Goal: Task Accomplishment & Management: Manage account settings

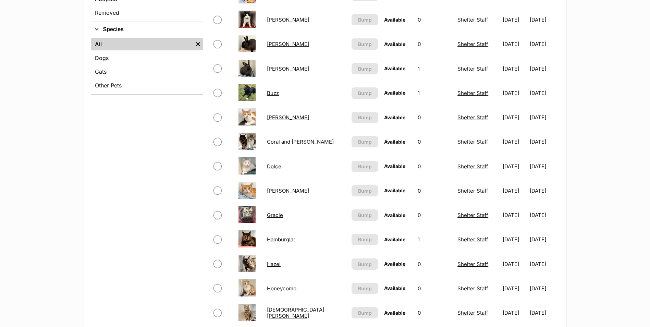
scroll to position [137, 0]
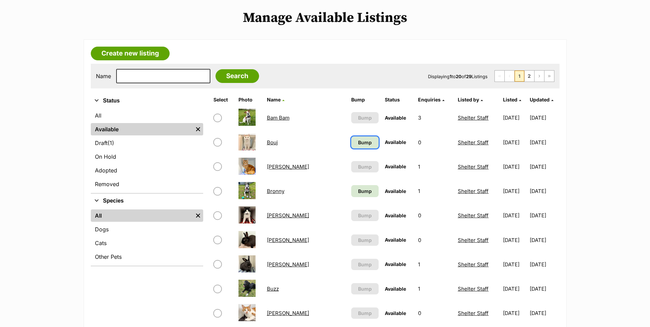
click at [351, 140] on link "Bump" at bounding box center [364, 142] width 27 height 12
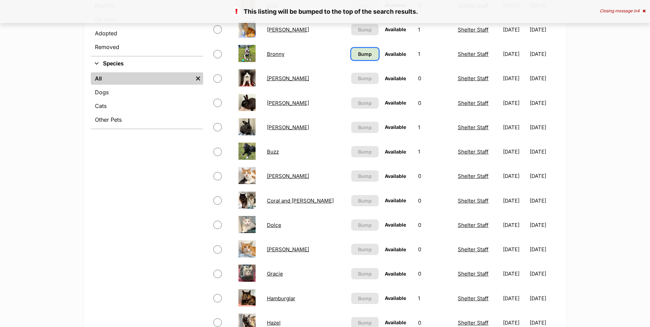
click at [358, 56] on span "Bump" at bounding box center [365, 53] width 14 height 7
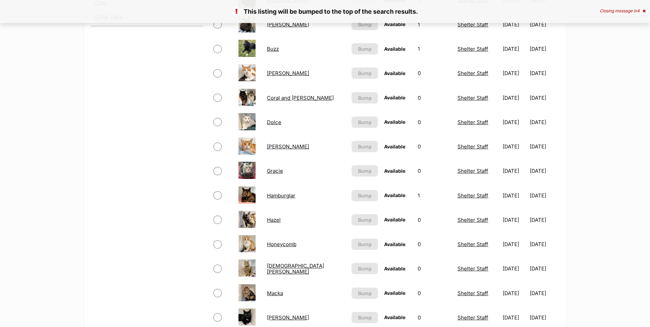
scroll to position [514, 0]
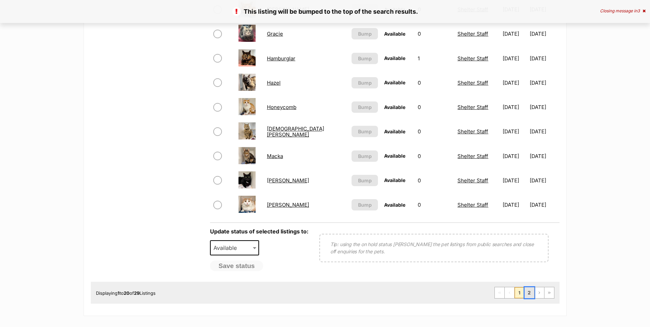
click at [528, 292] on link "2" at bounding box center [530, 292] width 10 height 11
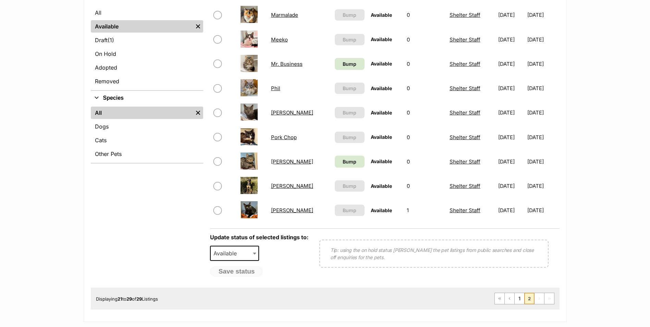
scroll to position [274, 0]
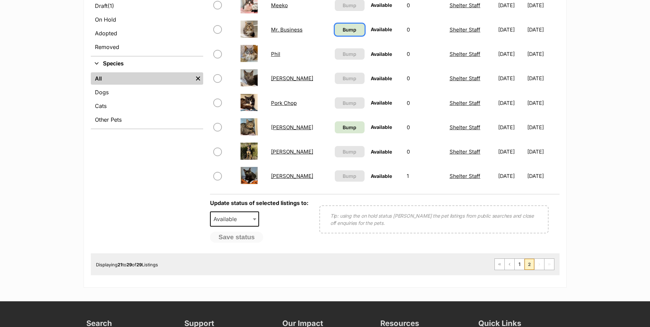
click at [343, 29] on span "Bump" at bounding box center [350, 29] width 14 height 7
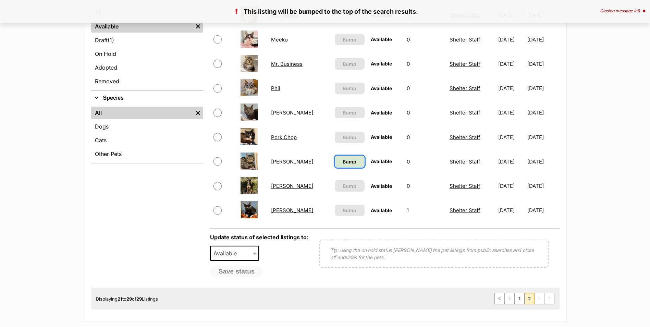
click at [335, 167] on link "Bump" at bounding box center [350, 162] width 30 height 12
click at [522, 298] on link "1" at bounding box center [520, 298] width 10 height 11
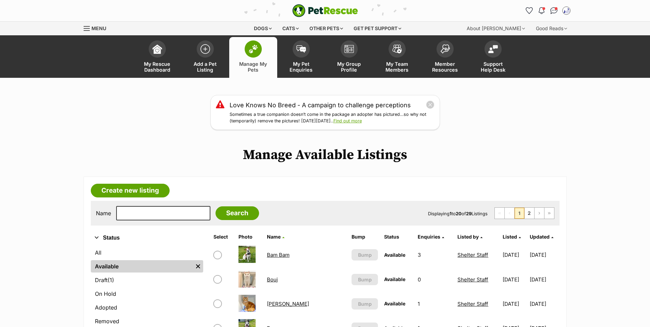
click at [247, 43] on span at bounding box center [253, 48] width 17 height 17
